Goal: Transaction & Acquisition: Purchase product/service

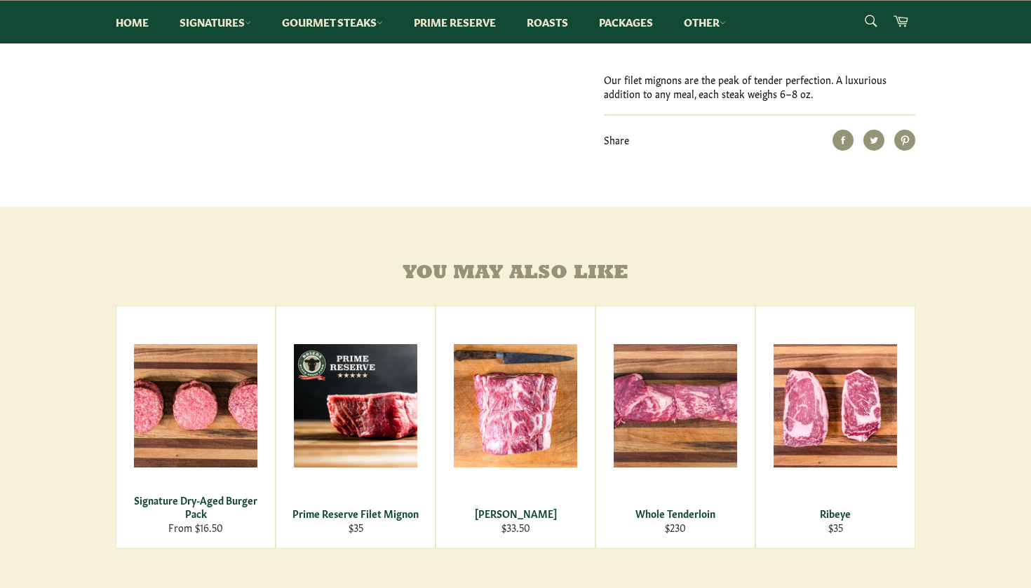
scroll to position [629, 0]
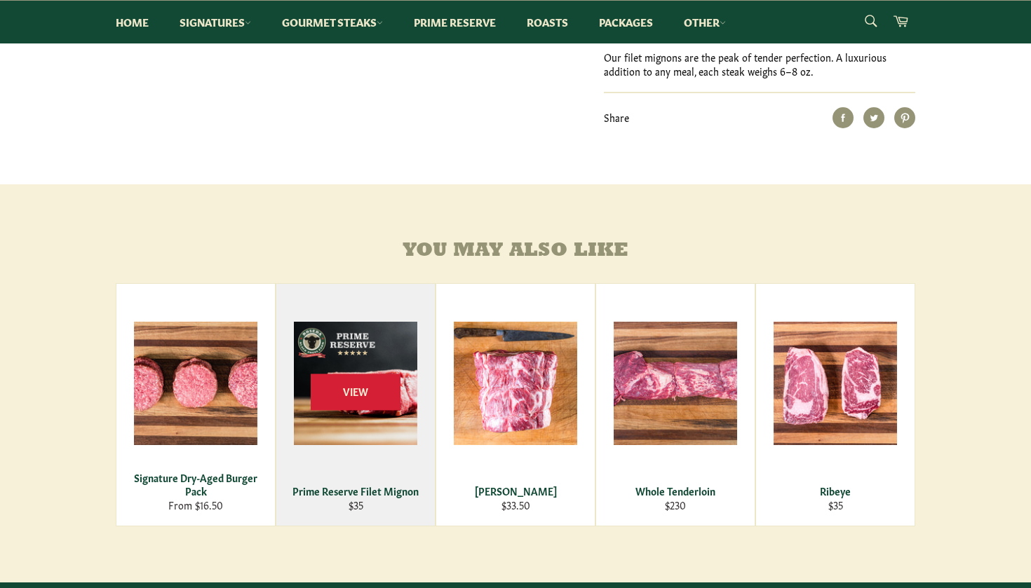
click at [413, 467] on div "View" at bounding box center [355, 405] width 159 height 242
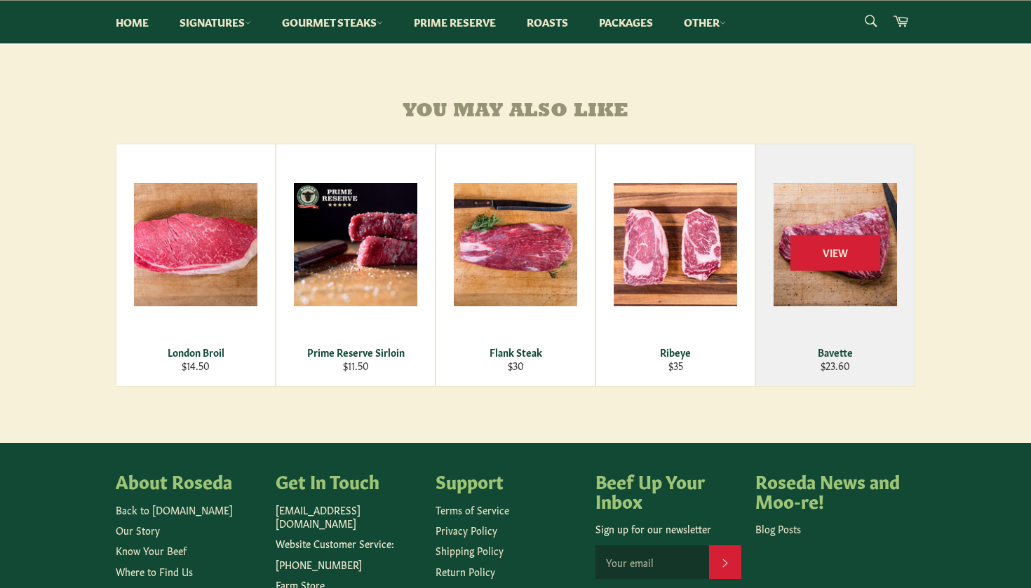
scroll to position [769, 0]
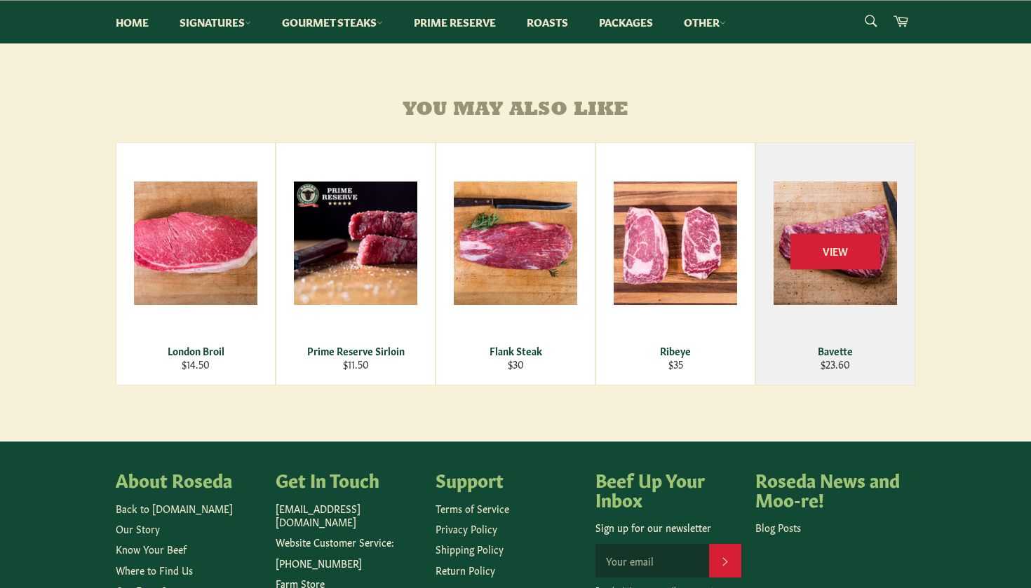
click at [881, 301] on div "View" at bounding box center [835, 264] width 159 height 242
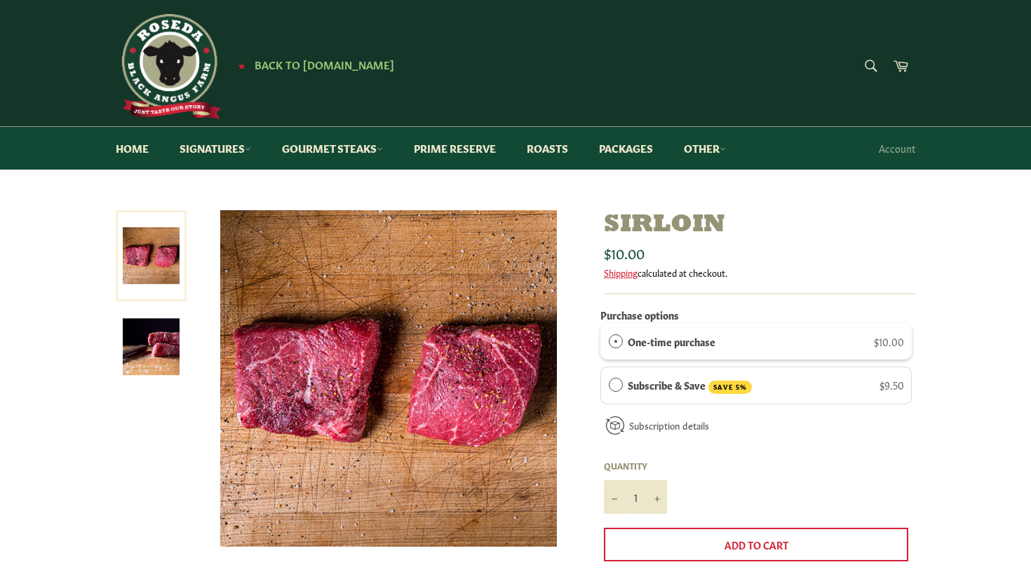
scroll to position [0, 0]
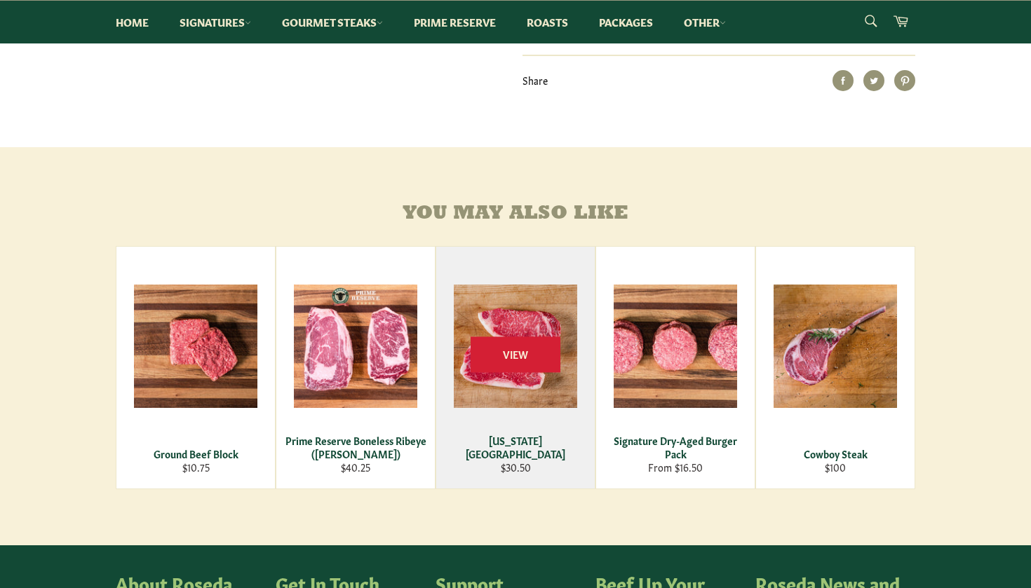
scroll to position [640, 0]
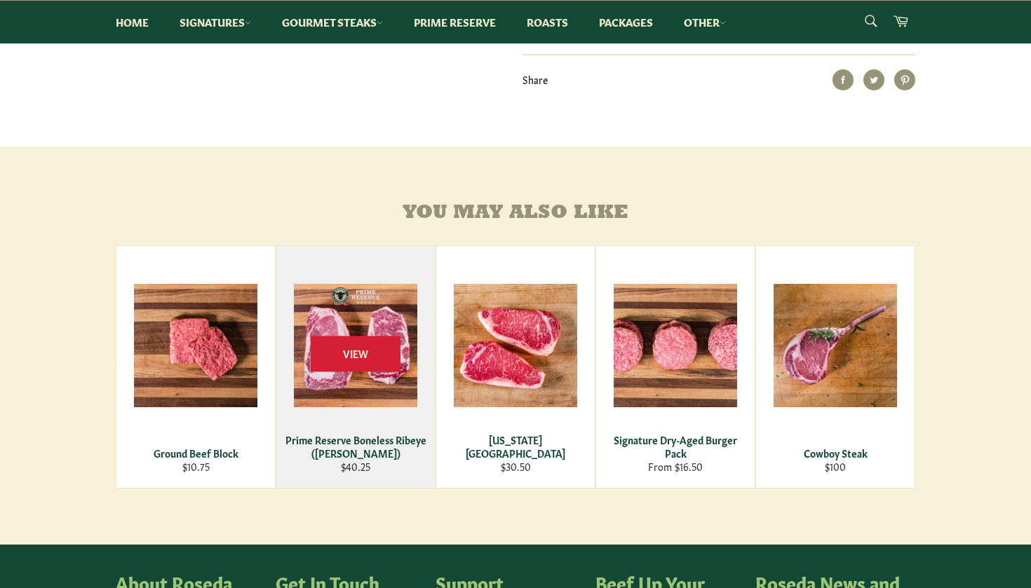
click at [378, 332] on div "View" at bounding box center [355, 367] width 159 height 242
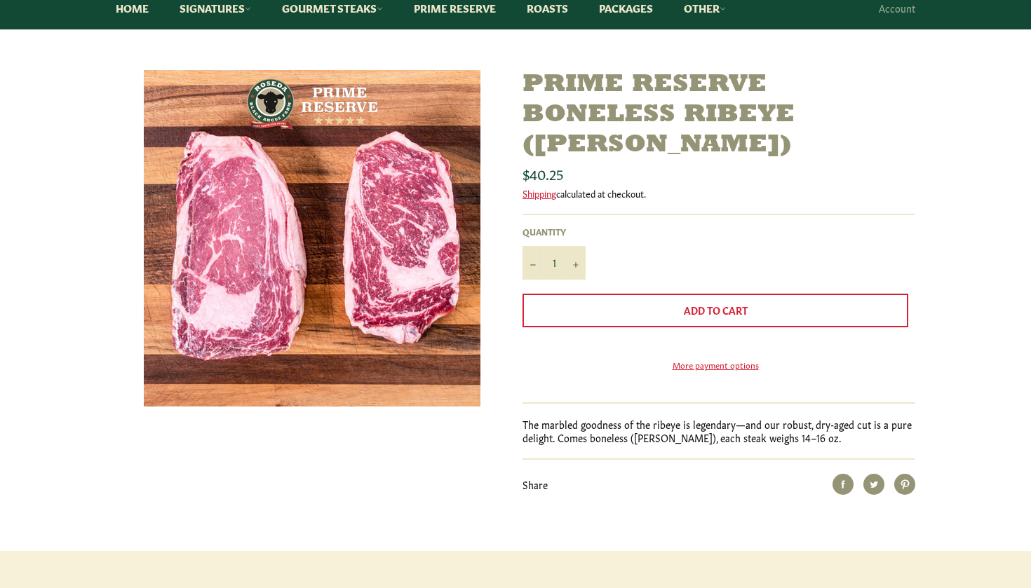
scroll to position [142, 0]
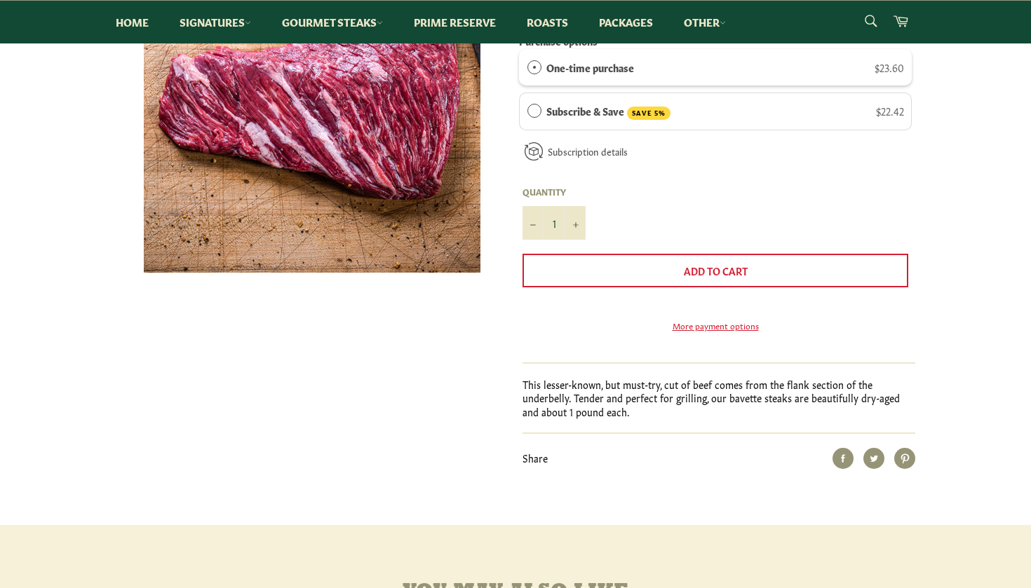
scroll to position [271, 0]
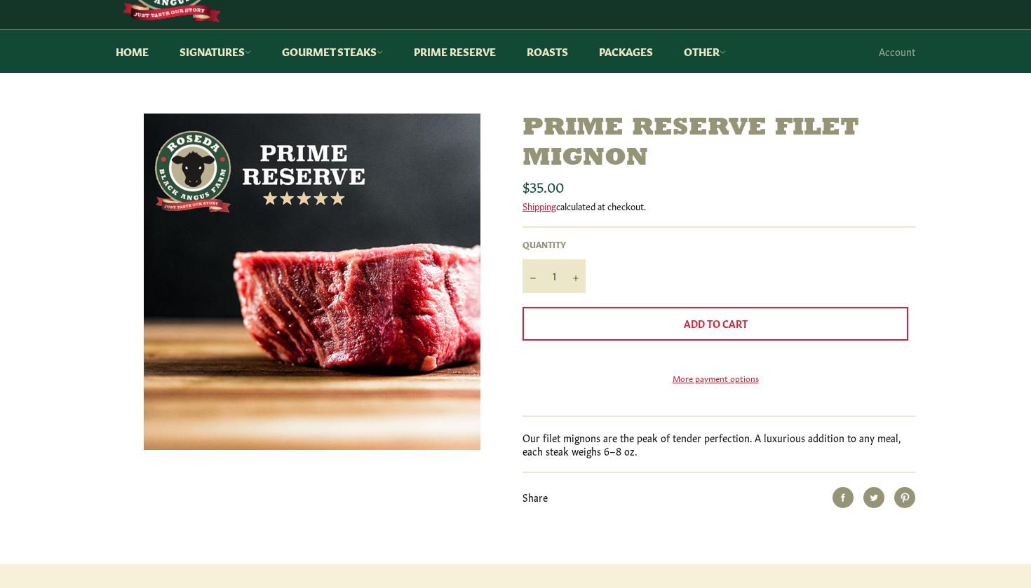
scroll to position [65, 0]
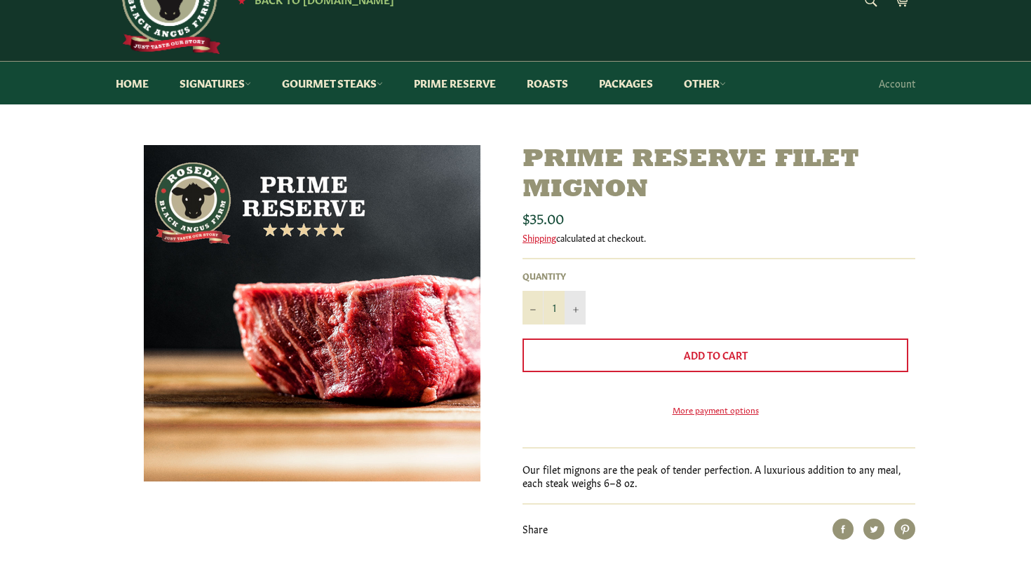
click at [574, 299] on button "+" at bounding box center [575, 308] width 21 height 34
type input "3"
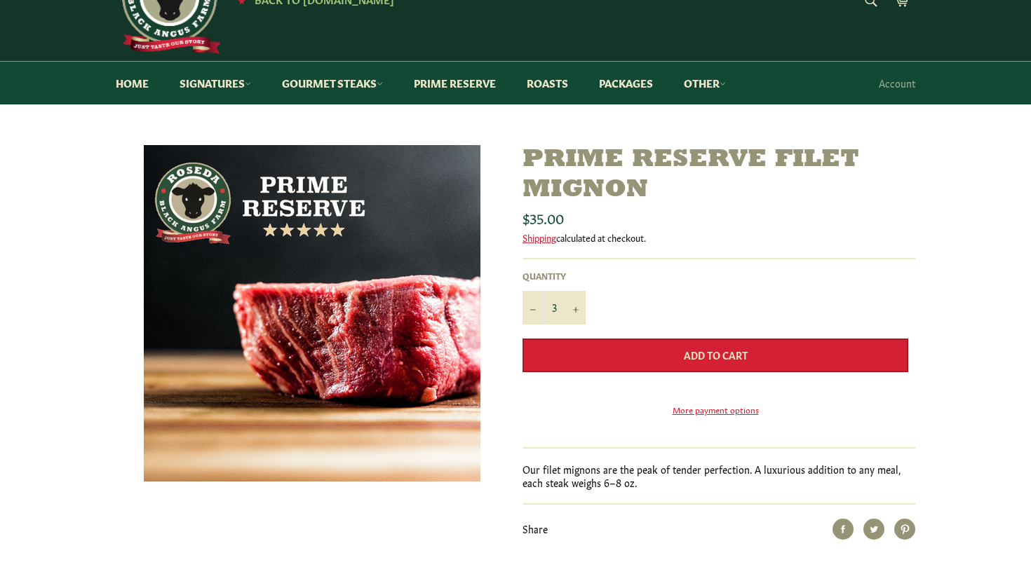
click at [638, 344] on button "Add to Cart" at bounding box center [716, 356] width 386 height 34
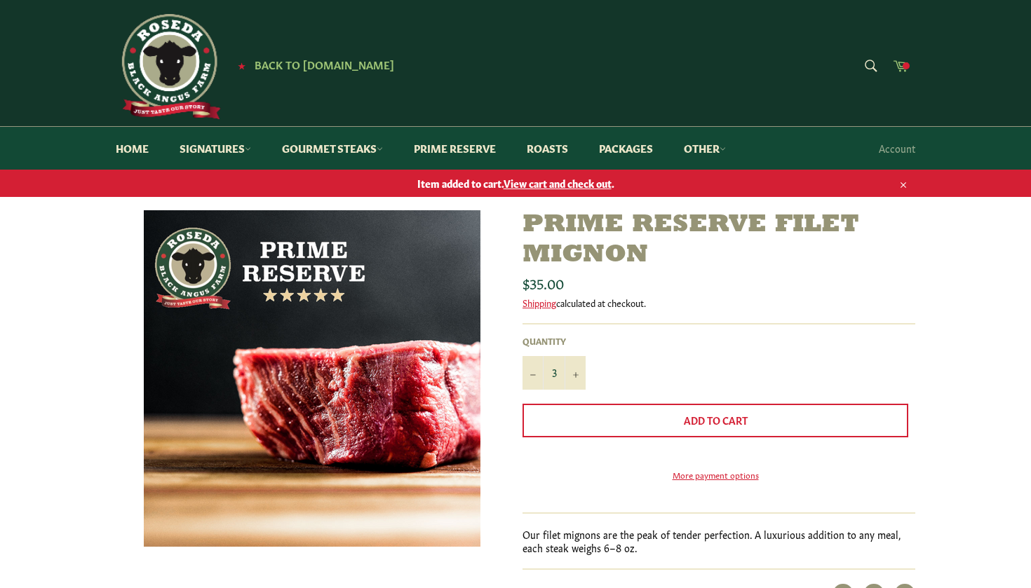
scroll to position [0, 0]
click at [901, 72] on icon at bounding box center [900, 65] width 15 height 15
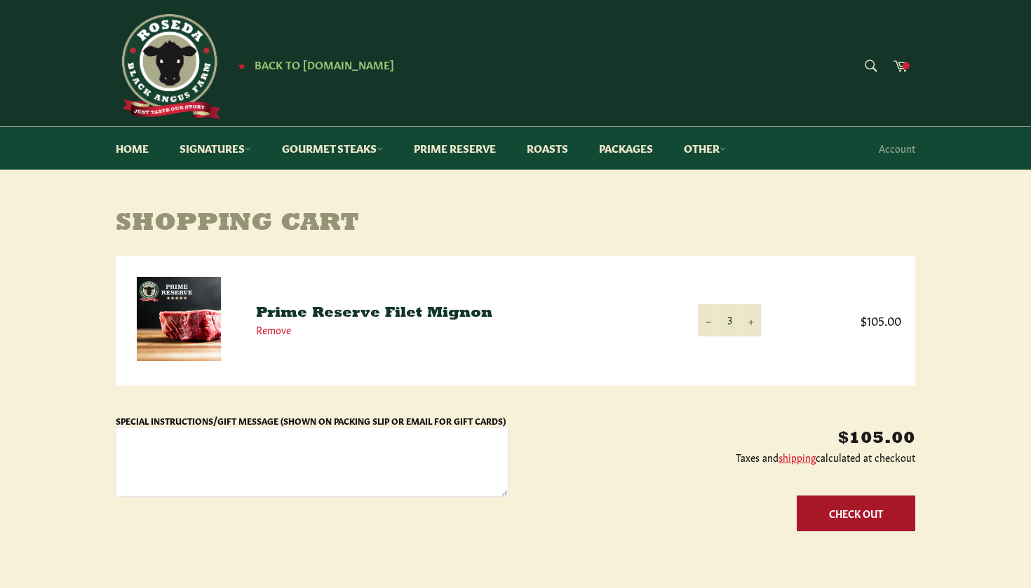
click at [865, 506] on button "Check Out" at bounding box center [856, 514] width 119 height 36
